Goal: Task Accomplishment & Management: Manage account settings

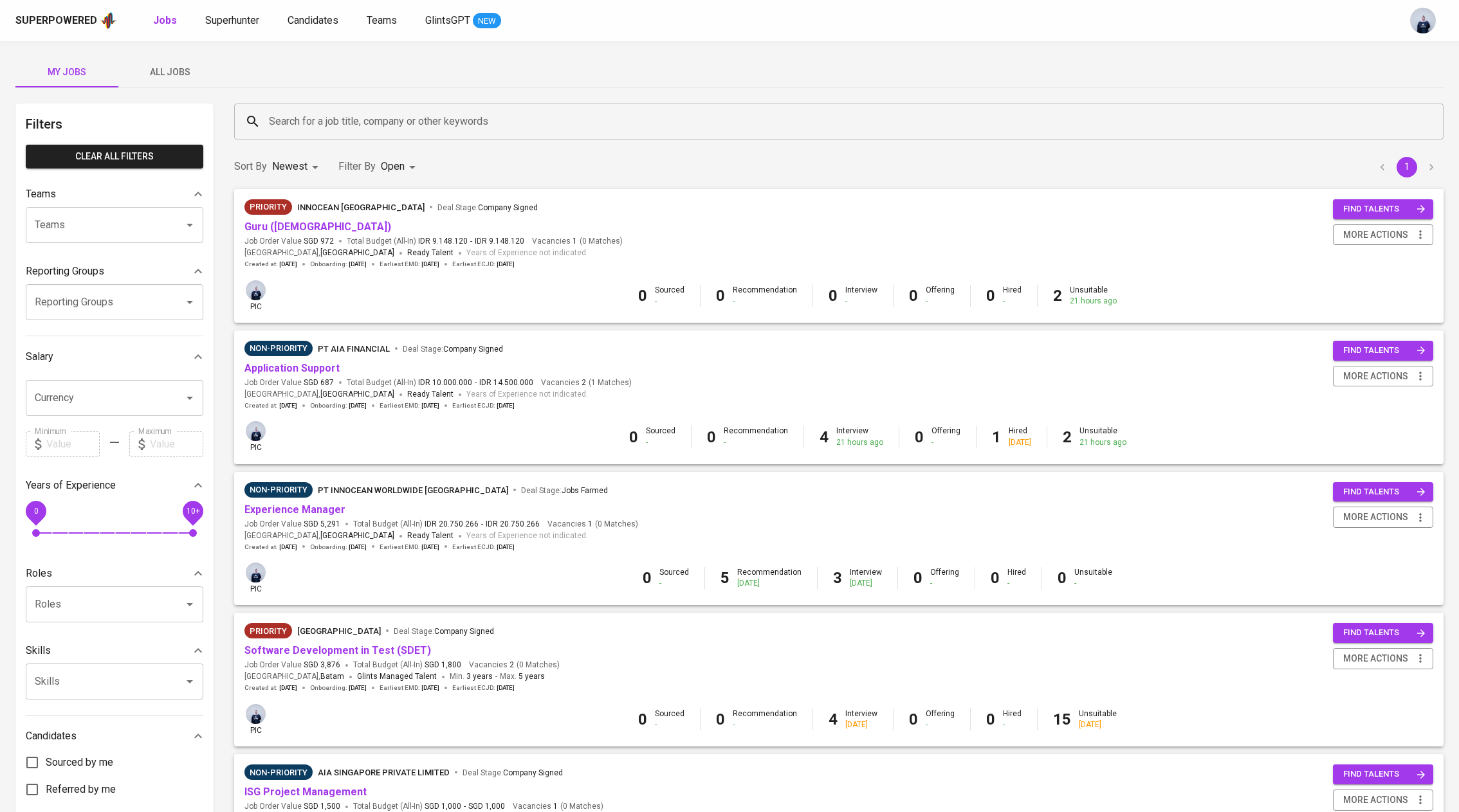
click at [159, 76] on span "All Jobs" at bounding box center [170, 72] width 87 height 16
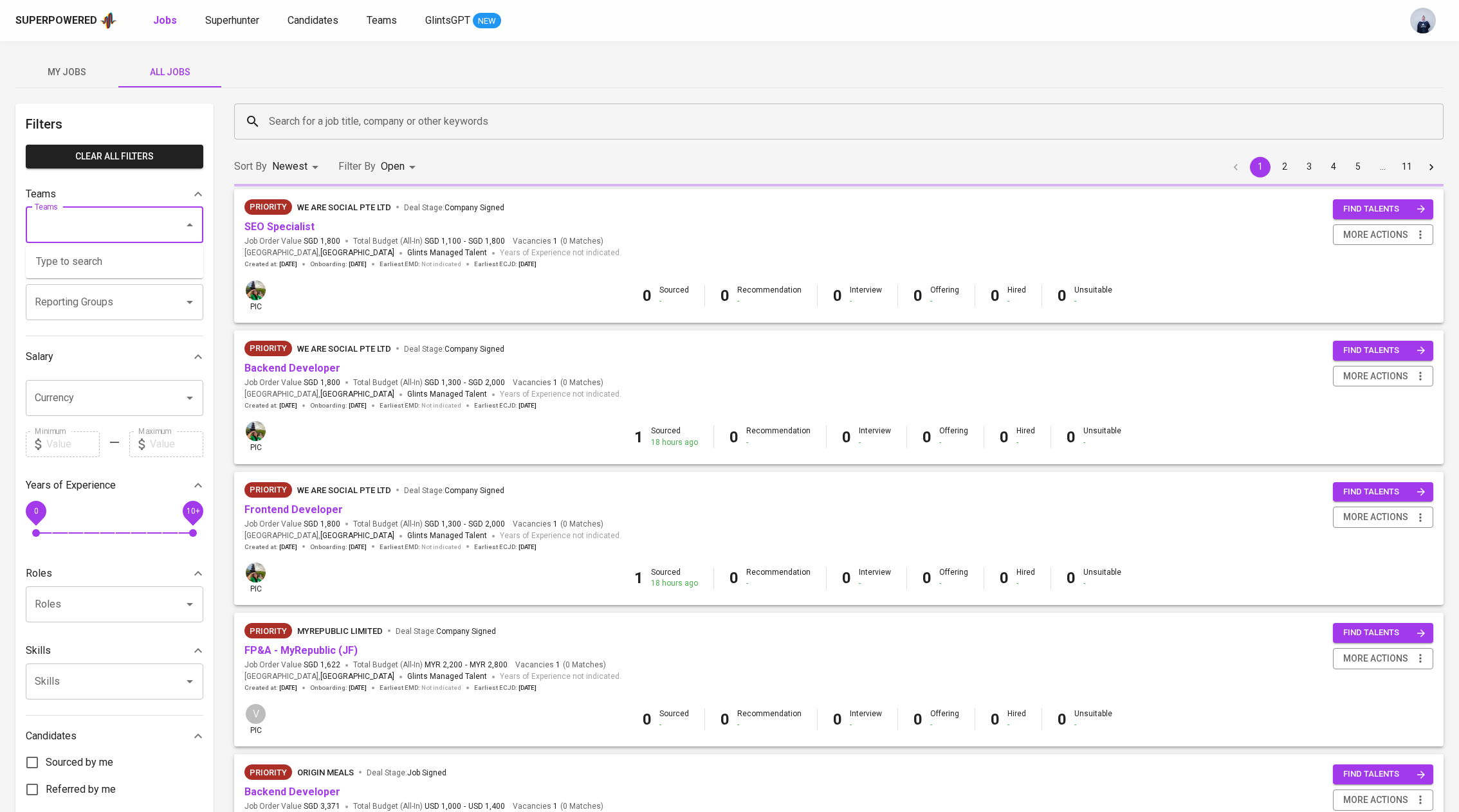
click at [103, 225] on input "Teams" at bounding box center [97, 225] width 130 height 25
click at [132, 262] on li "Pod Annisa" at bounding box center [115, 261] width 178 height 23
type input "[PERSON_NAME]"
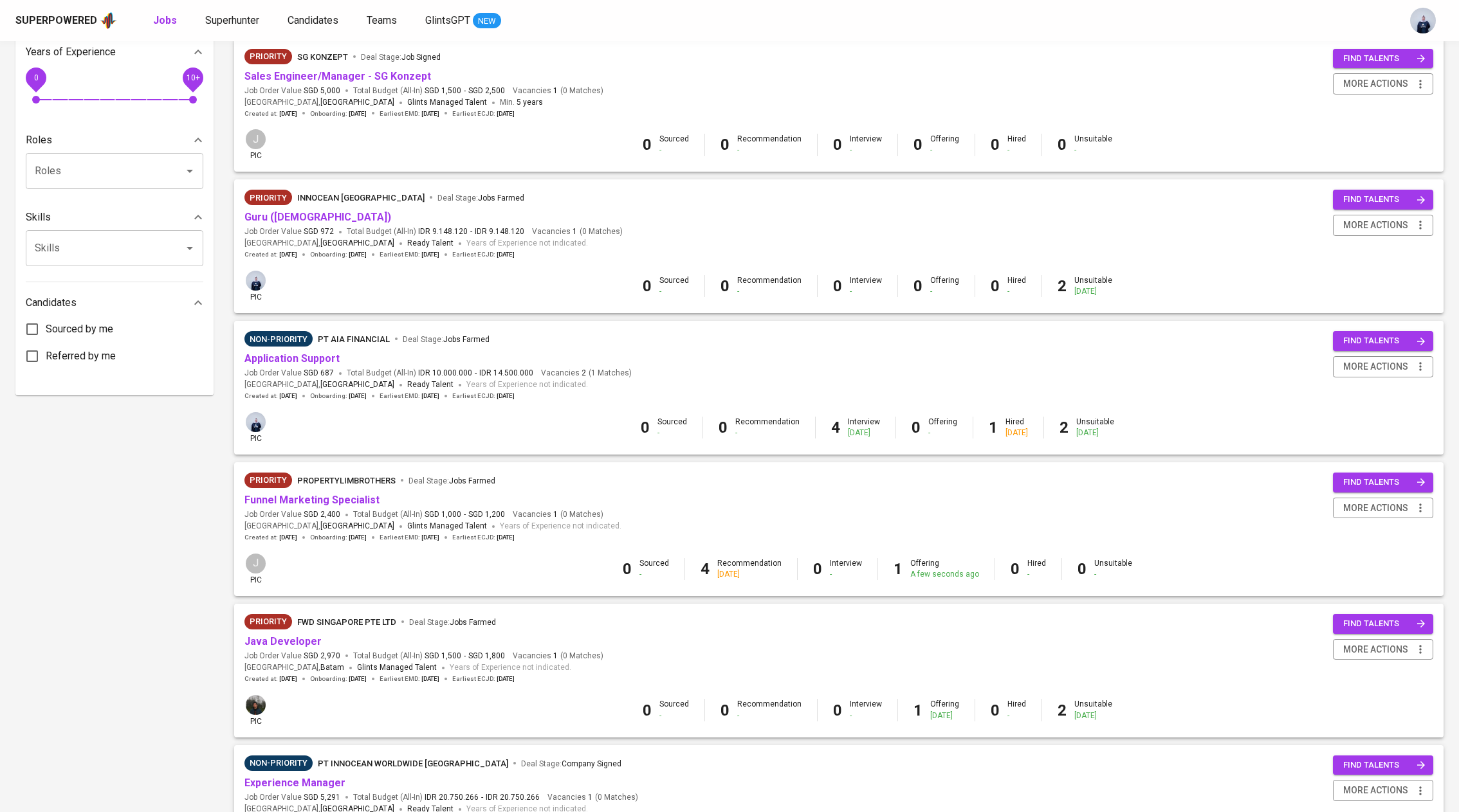
scroll to position [435, 0]
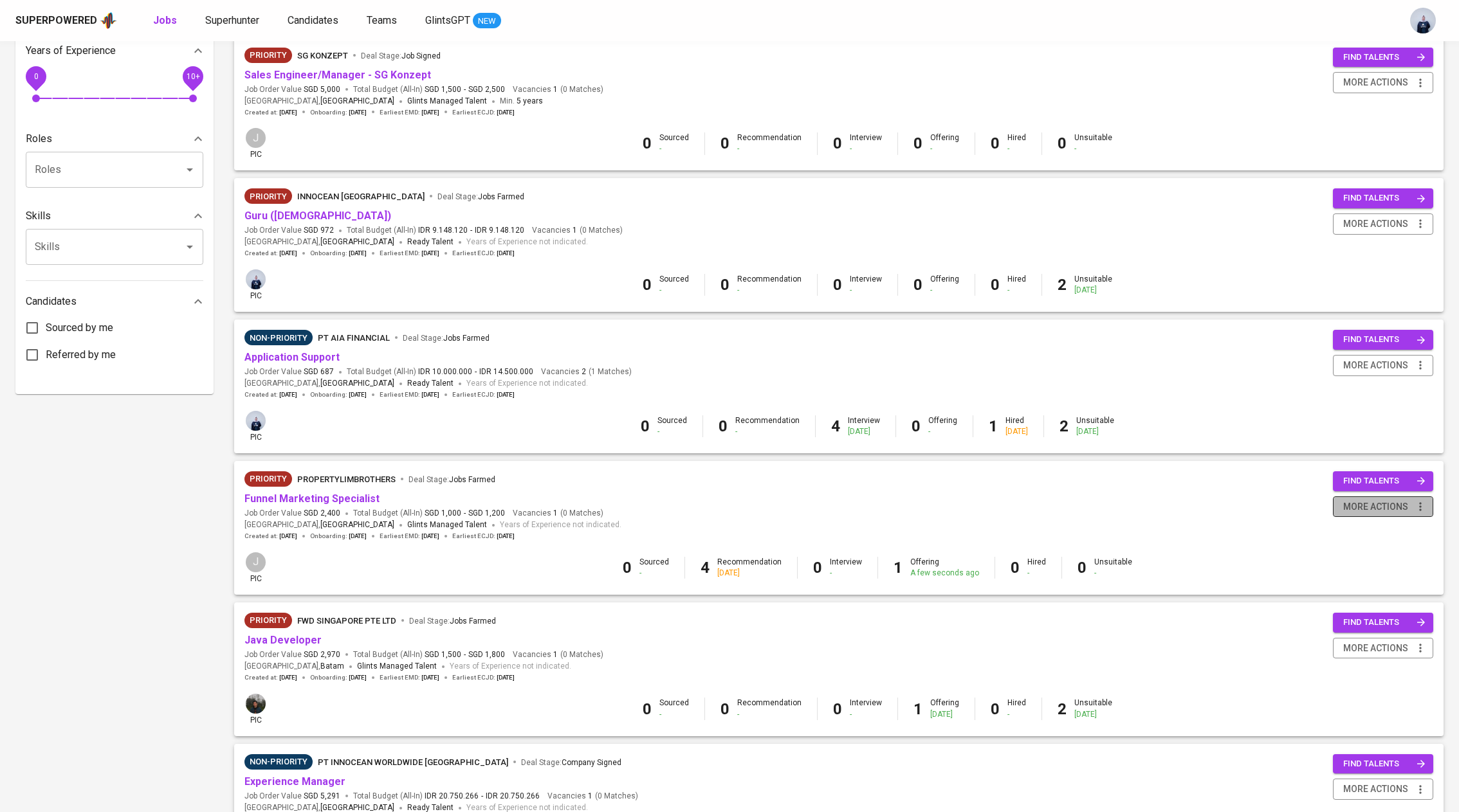
click at [1360, 509] on span "more actions" at bounding box center [1375, 507] width 65 height 16
click at [1351, 580] on div "Change to Non-priority" at bounding box center [1366, 580] width 113 height 13
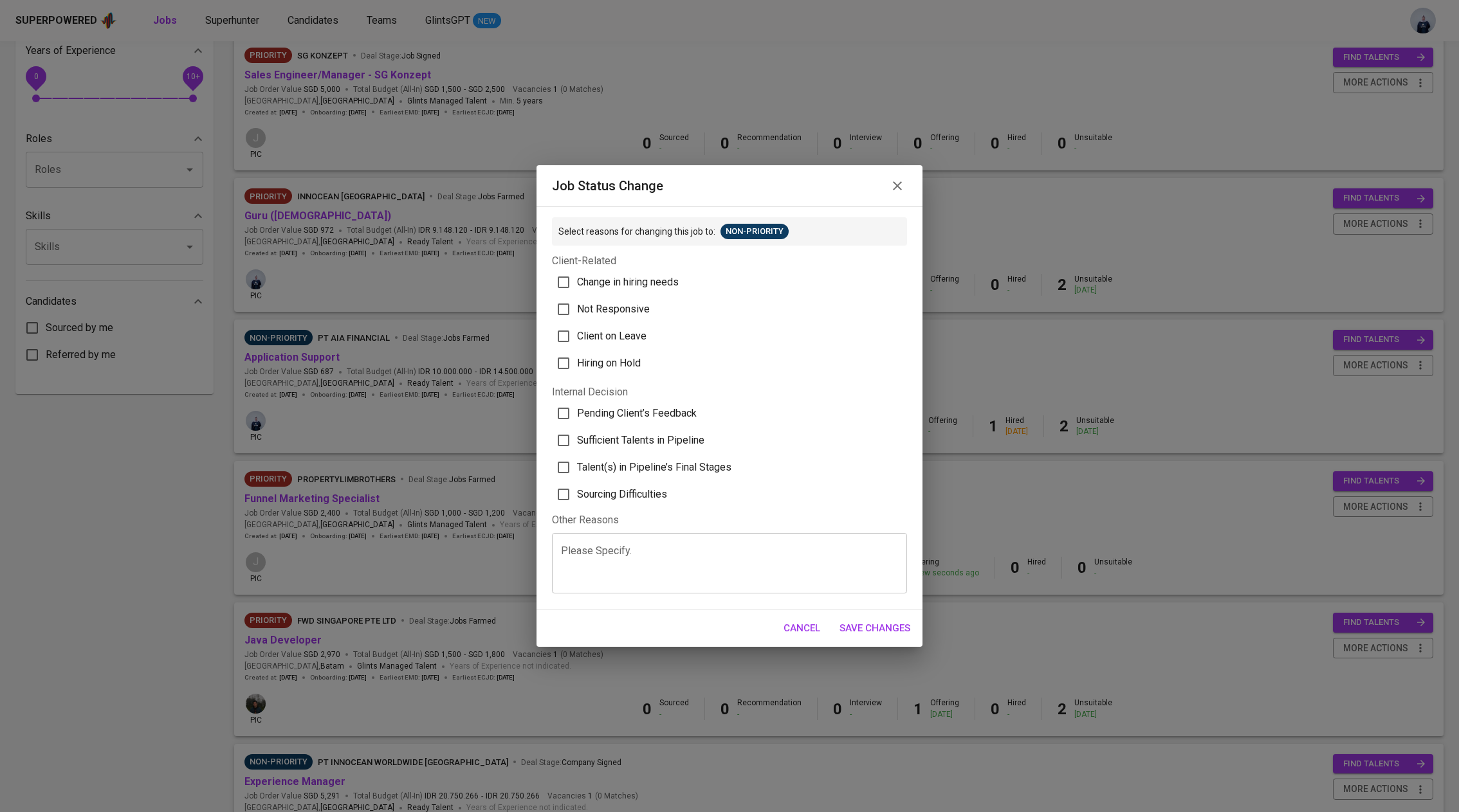
click at [689, 462] on span "Talent(s) in Pipeline’s Final Stages" at bounding box center [654, 468] width 154 height 15
click at [577, 462] on input "Talent(s) in Pipeline’s Final Stages" at bounding box center [564, 468] width 27 height 27
checkbox input "true"
click at [893, 624] on span "Save Changes" at bounding box center [874, 628] width 70 height 17
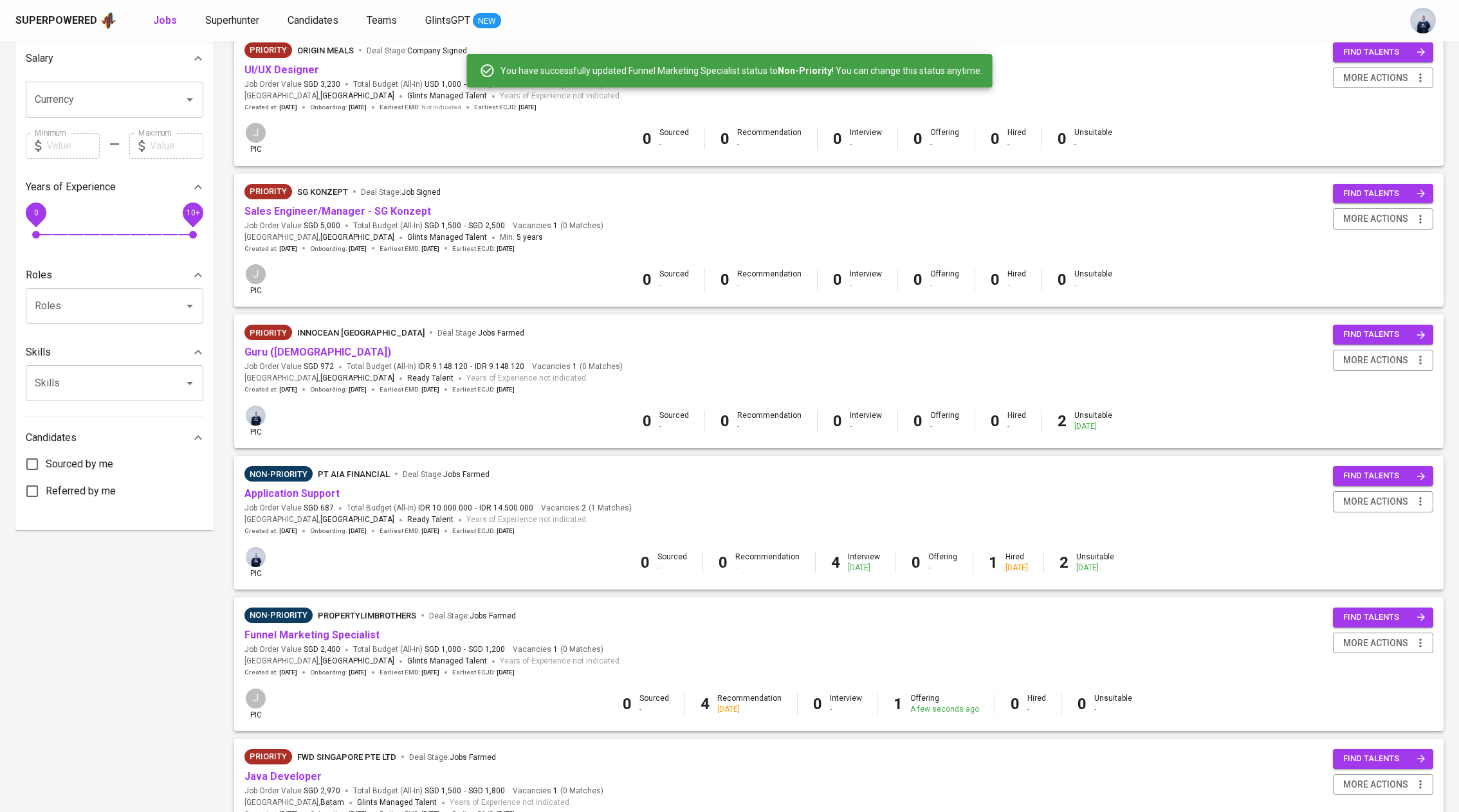
scroll to position [0, 0]
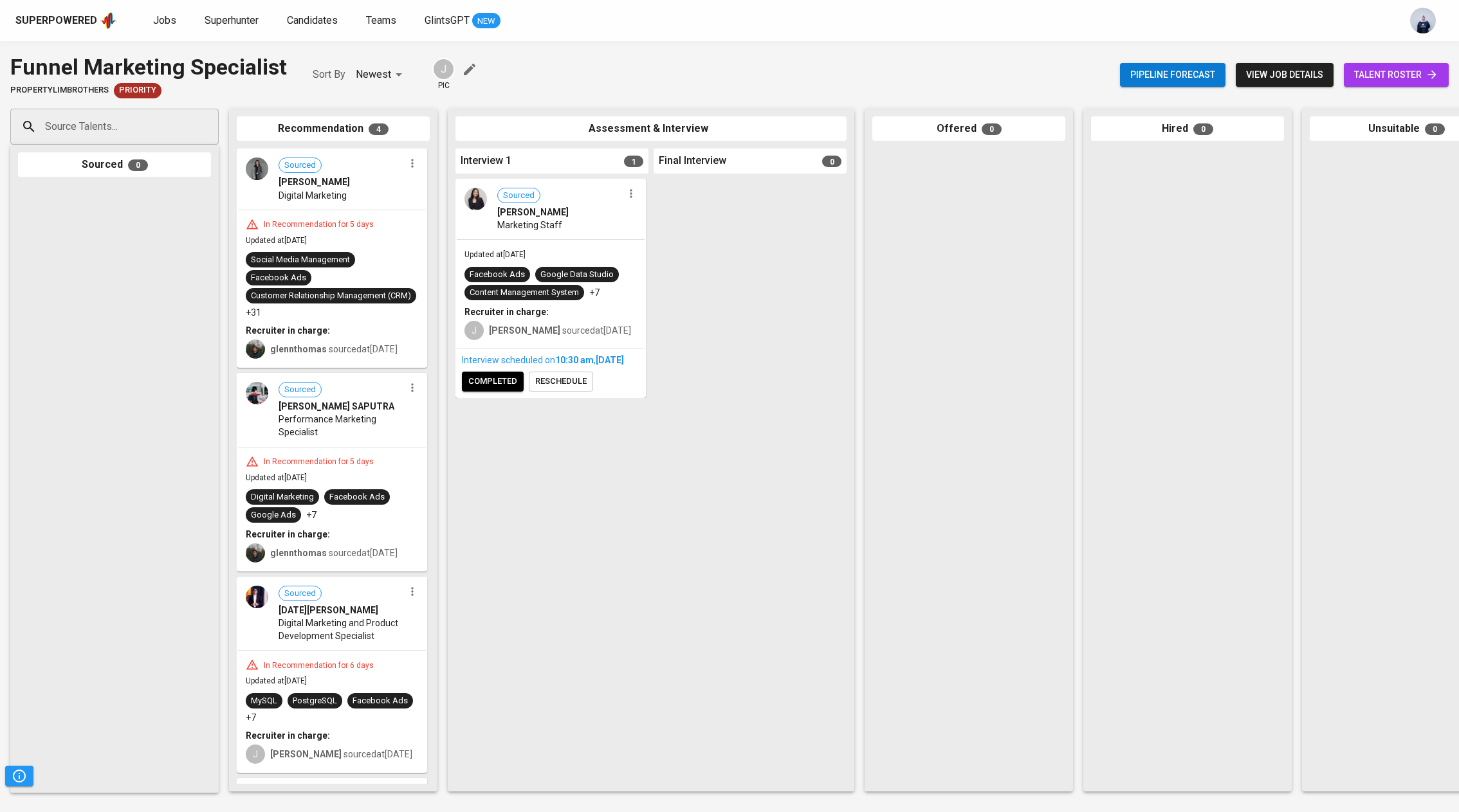
click at [481, 389] on span "completed" at bounding box center [492, 381] width 49 height 15
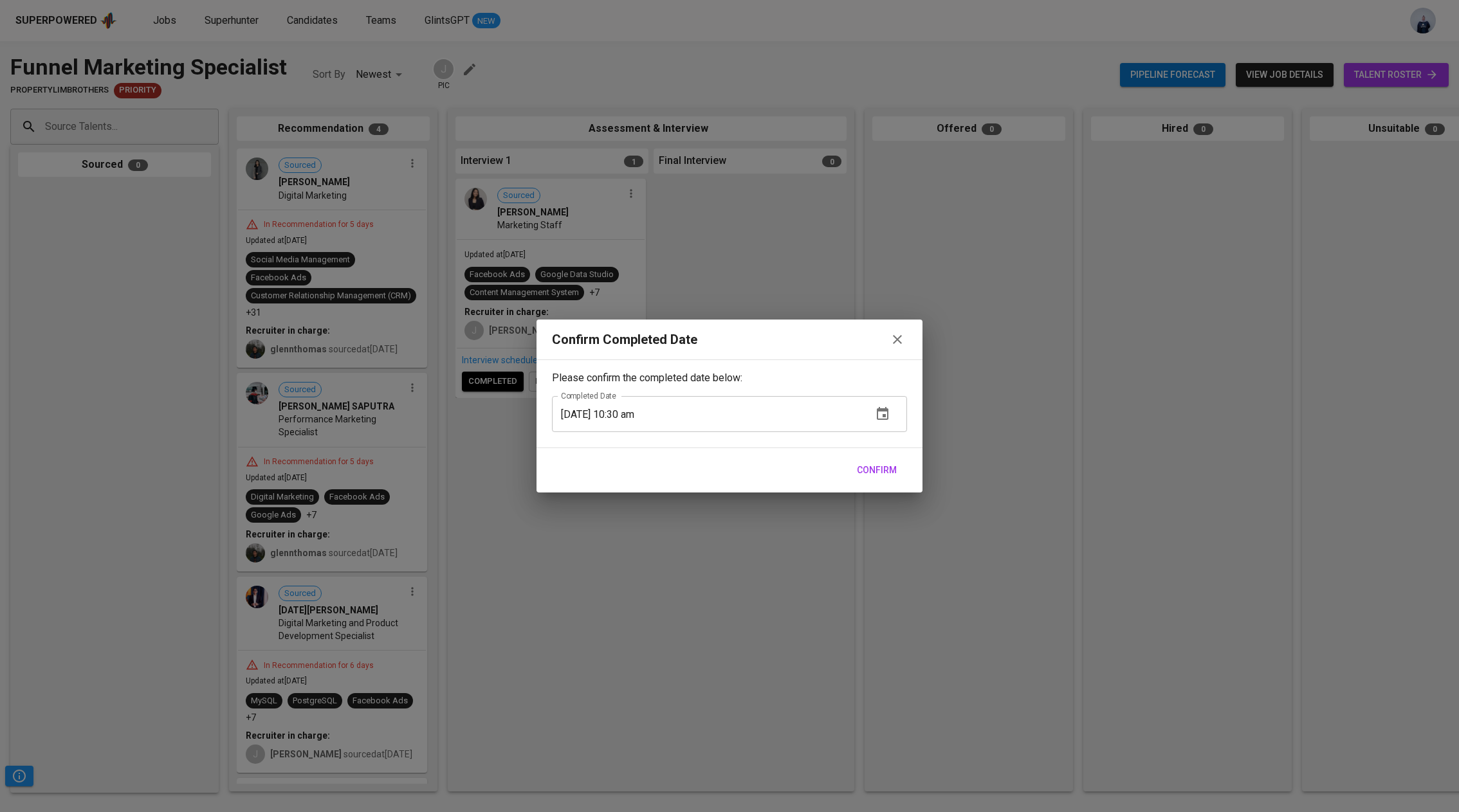
click at [869, 470] on span "Confirm" at bounding box center [876, 470] width 40 height 16
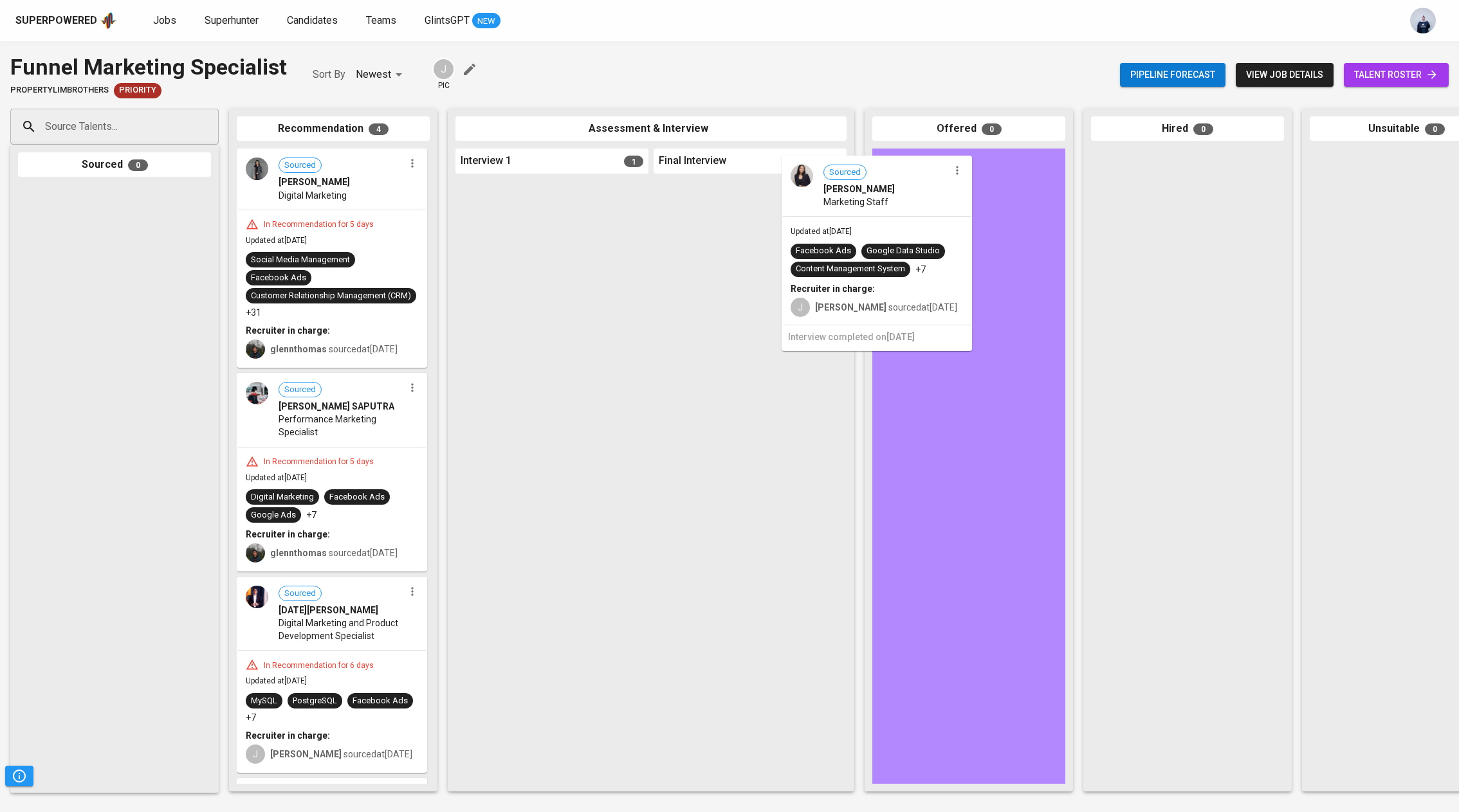
drag, startPoint x: 589, startPoint y: 292, endPoint x: 920, endPoint y: 268, distance: 331.9
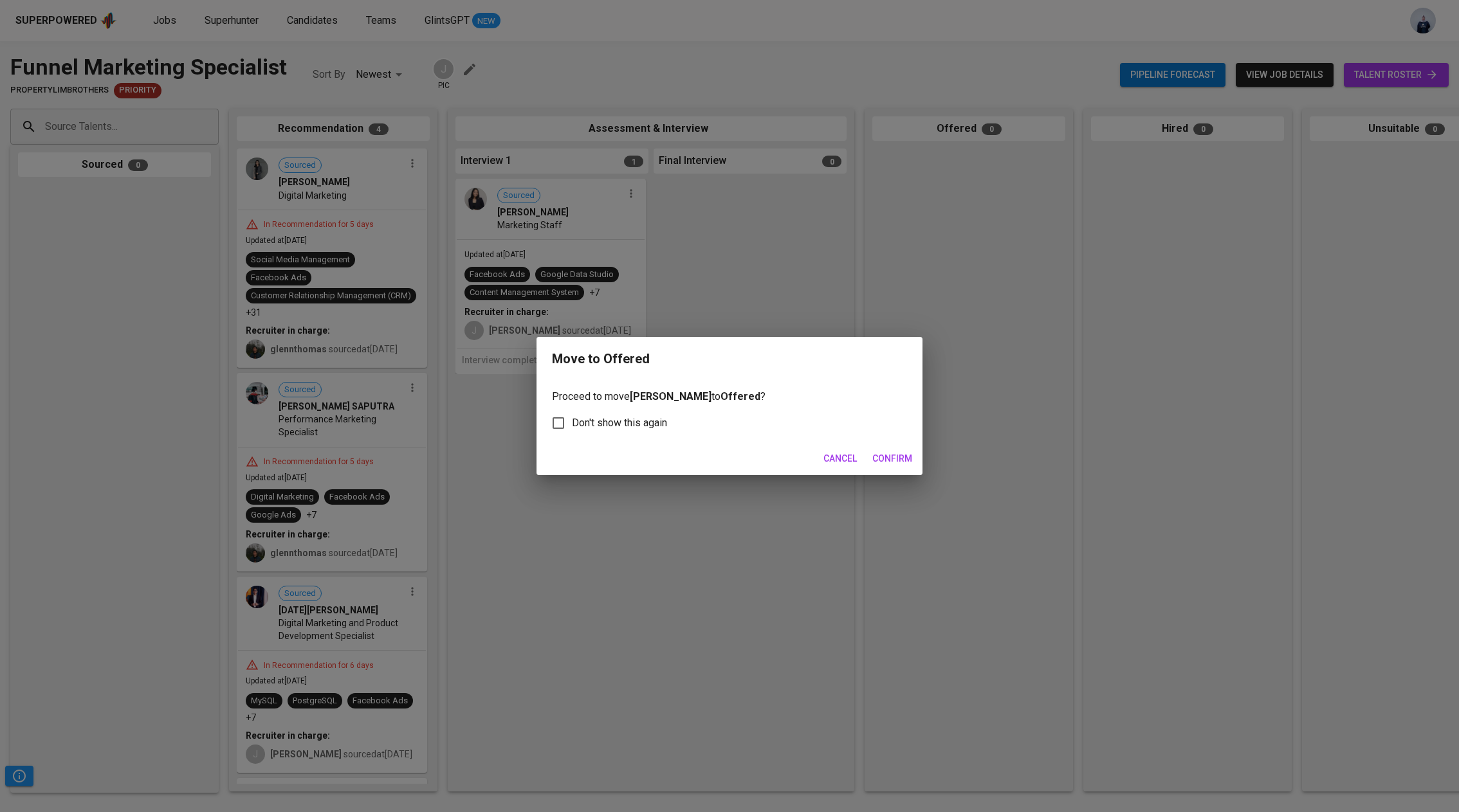
click at [890, 461] on span "Confirm" at bounding box center [892, 458] width 40 height 16
